Goal: Navigation & Orientation: Find specific page/section

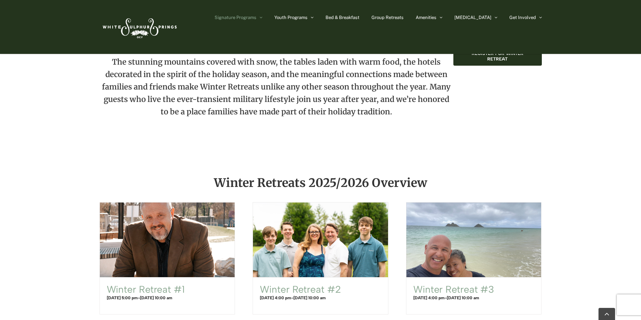
scroll to position [311, 0]
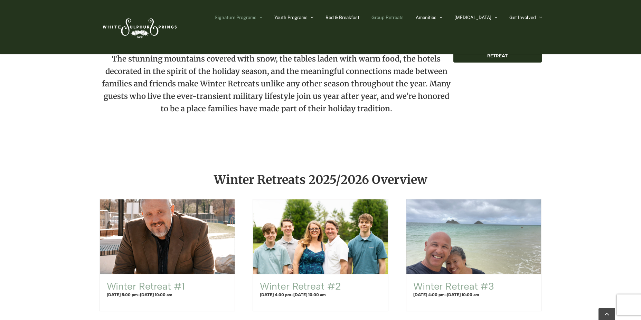
click at [404, 20] on span "Group Retreats" at bounding box center [388, 17] width 32 height 4
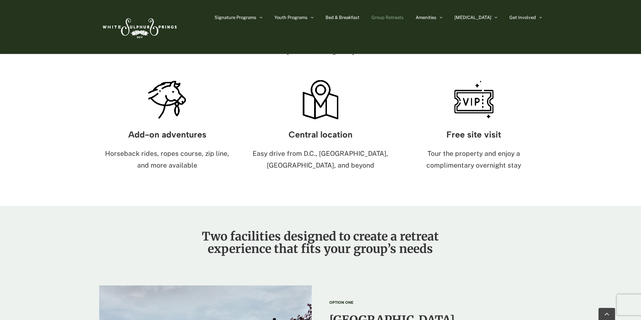
scroll to position [622, 0]
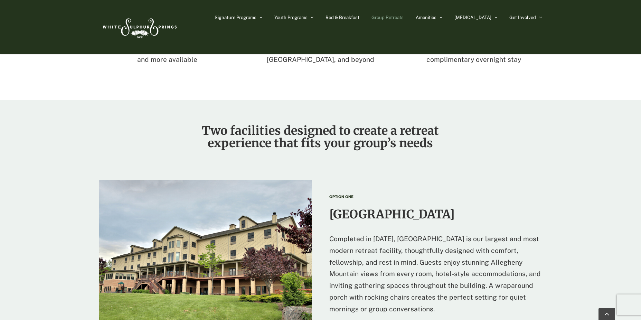
click at [370, 208] on h2 "[GEOGRAPHIC_DATA]" at bounding box center [435, 214] width 213 height 12
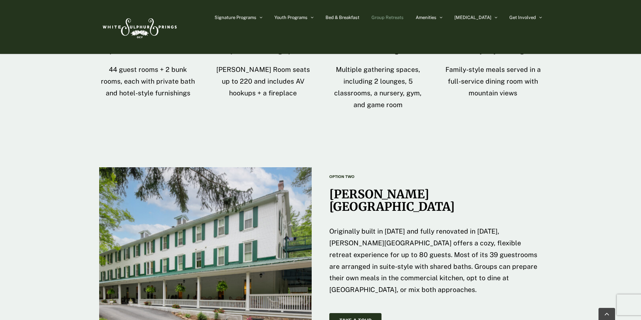
scroll to position [933, 0]
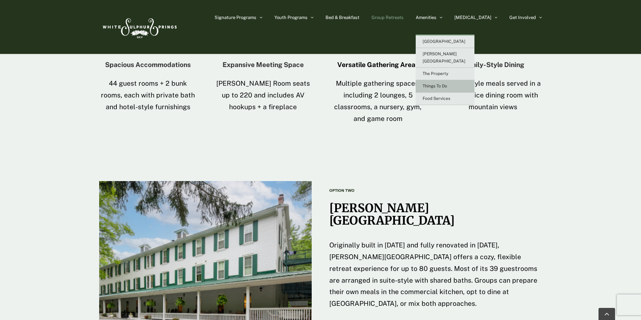
click at [447, 84] on span "Things To Do" at bounding box center [435, 86] width 25 height 5
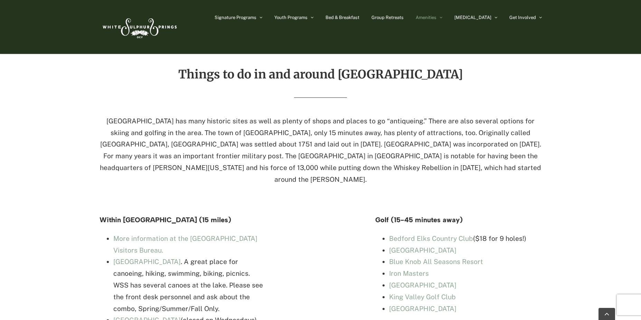
scroll to position [1417, 0]
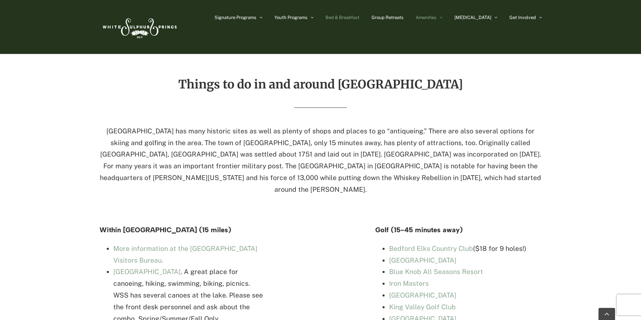
click at [359, 18] on span "Bed & Breakfast" at bounding box center [343, 17] width 34 height 4
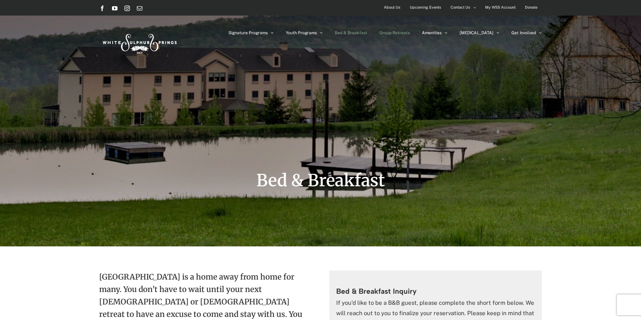
click at [408, 32] on span "Group Retreats" at bounding box center [395, 33] width 30 height 4
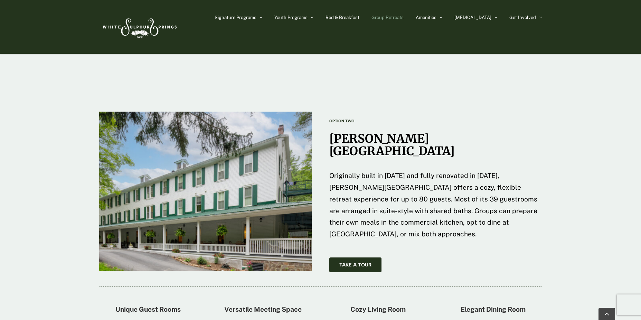
scroll to position [1002, 0]
click at [375, 258] on link "Take A Tour" at bounding box center [355, 265] width 52 height 15
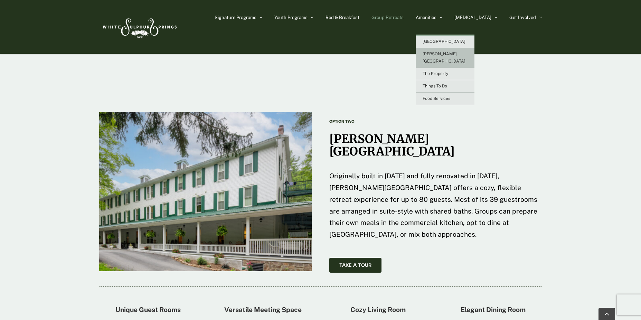
click at [466, 54] on span "[PERSON_NAME][GEOGRAPHIC_DATA]" at bounding box center [444, 58] width 43 height 12
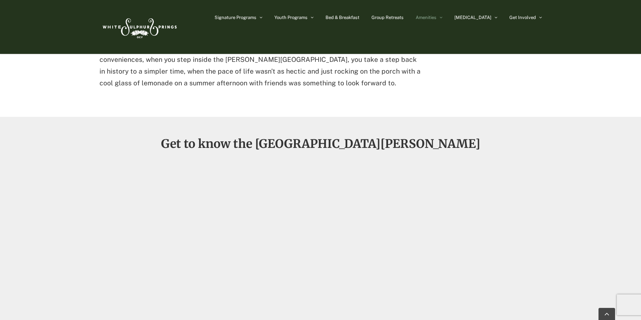
scroll to position [415, 0]
